Goal: Task Accomplishment & Management: Complete application form

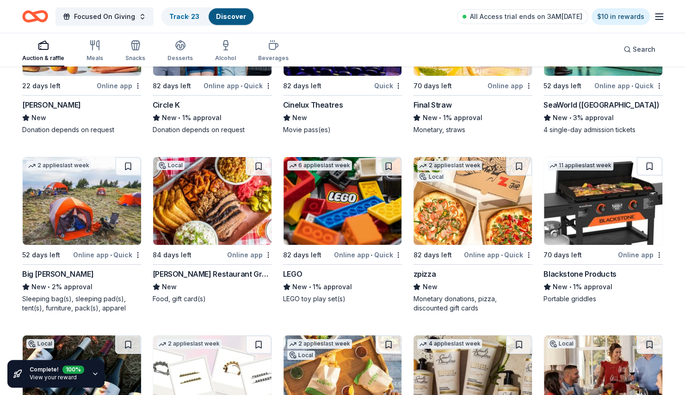
scroll to position [10090, 0]
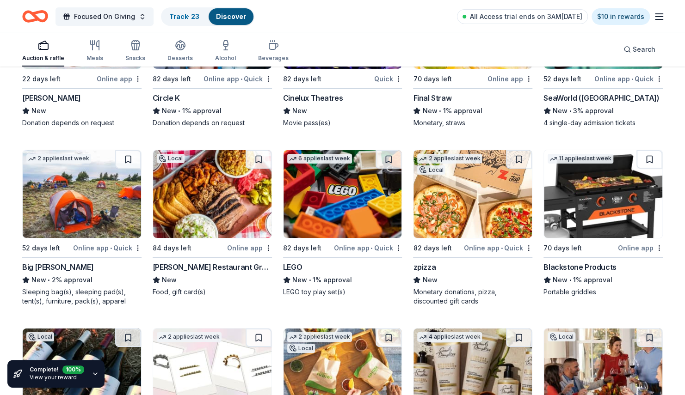
click at [582, 174] on img at bounding box center [603, 194] width 118 height 88
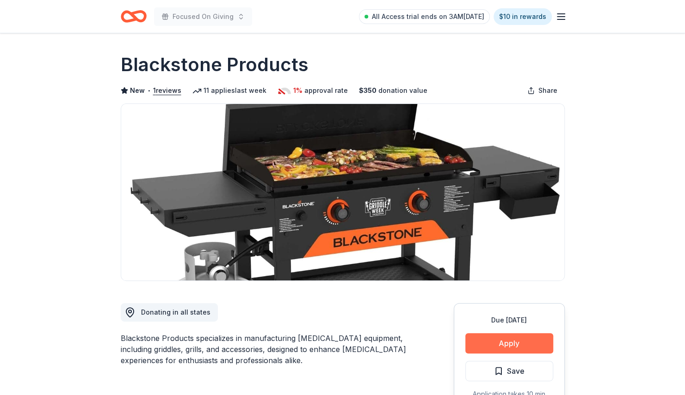
click at [503, 342] on button "Apply" at bounding box center [509, 343] width 88 height 20
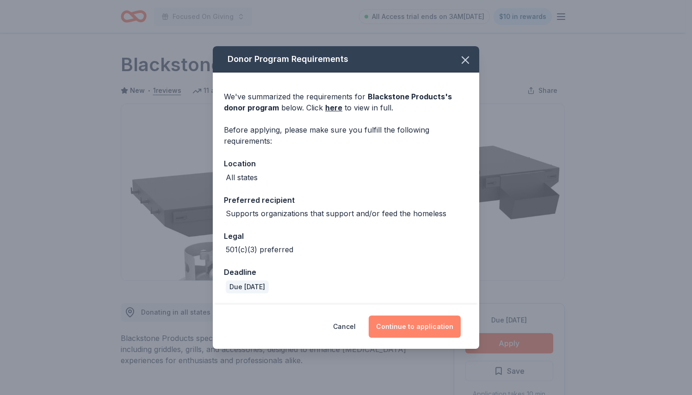
click at [420, 324] on button "Continue to application" at bounding box center [414, 327] width 92 height 22
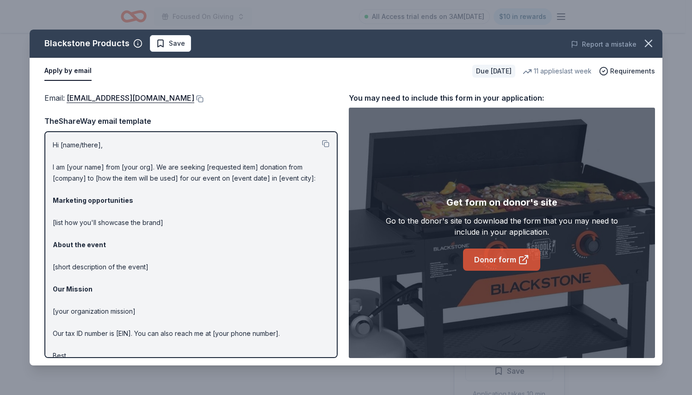
click at [503, 254] on link "Donor form" at bounding box center [501, 260] width 77 height 22
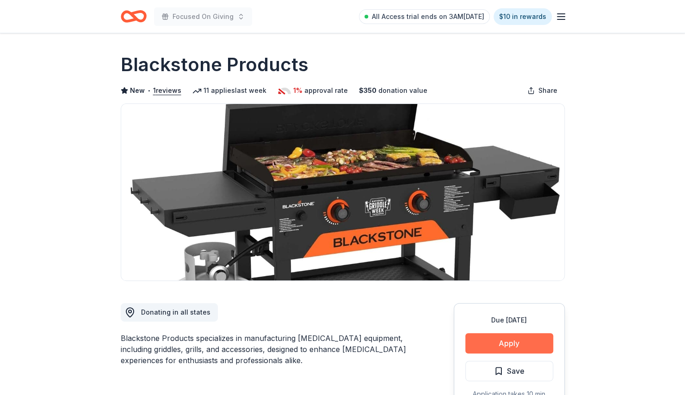
click at [494, 336] on button "Apply" at bounding box center [509, 343] width 88 height 20
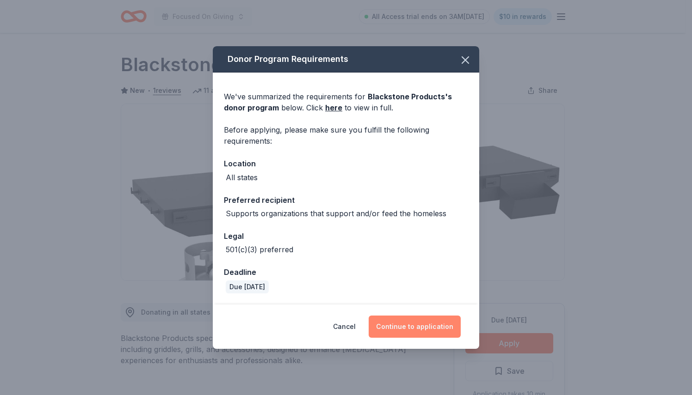
click at [400, 325] on button "Continue to application" at bounding box center [414, 327] width 92 height 22
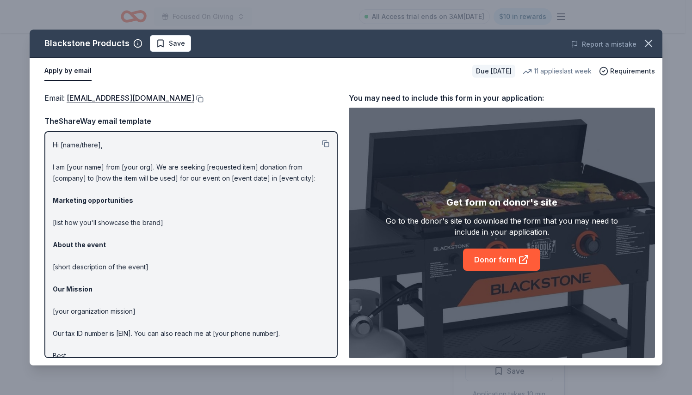
click at [203, 101] on button at bounding box center [198, 98] width 9 height 7
